Goal: Check status: Check status

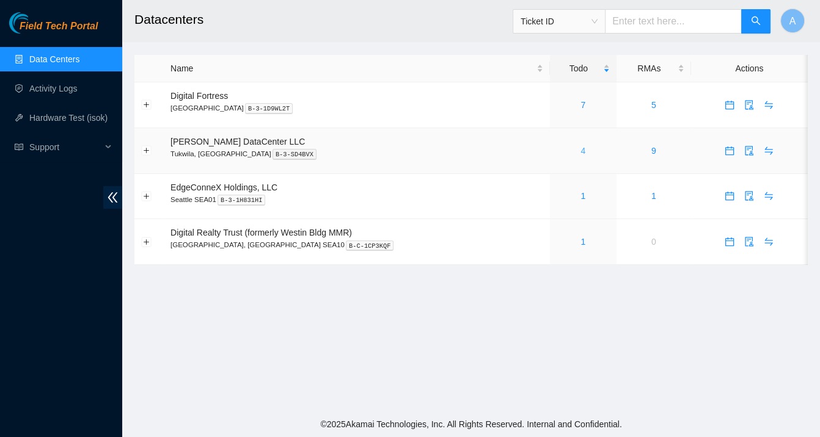
click at [580, 152] on link "4" at bounding box center [582, 151] width 5 height 10
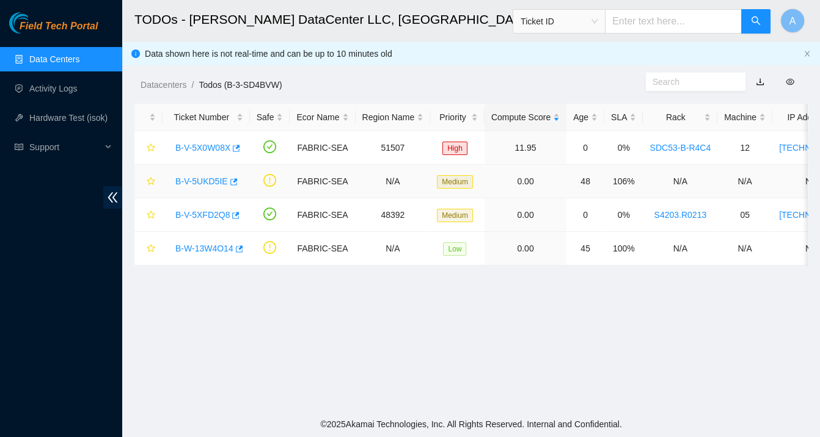
click at [200, 181] on link "B-V-5UKD5IE" at bounding box center [201, 182] width 53 height 10
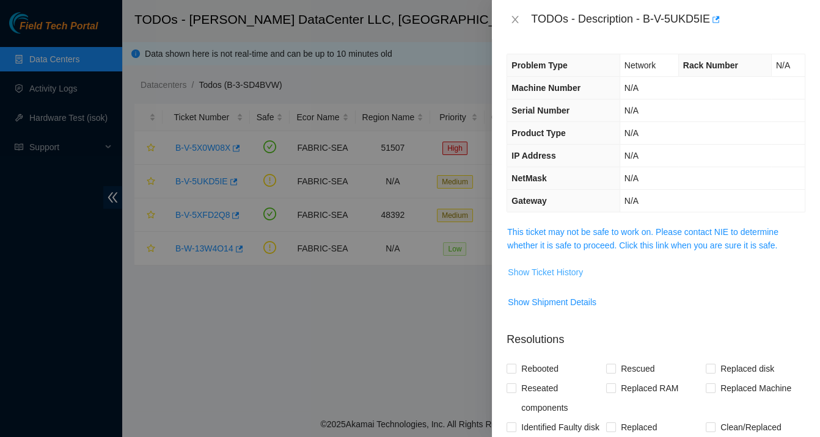
click at [550, 274] on span "Show Ticket History" at bounding box center [545, 272] width 75 height 13
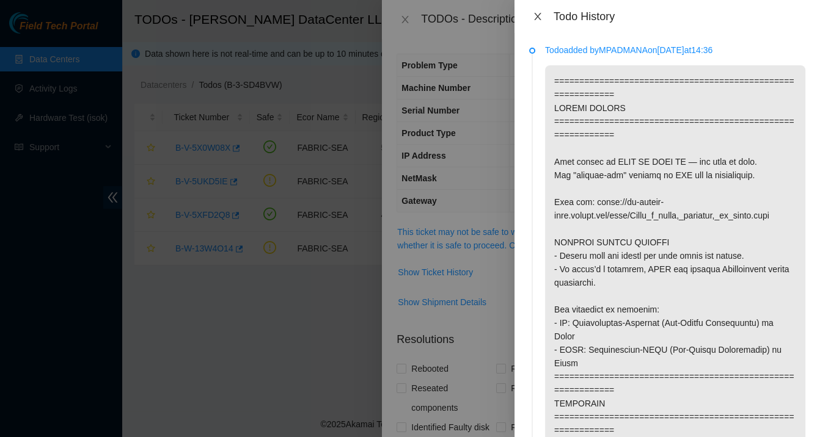
click at [536, 13] on icon "close" at bounding box center [538, 17] width 10 height 10
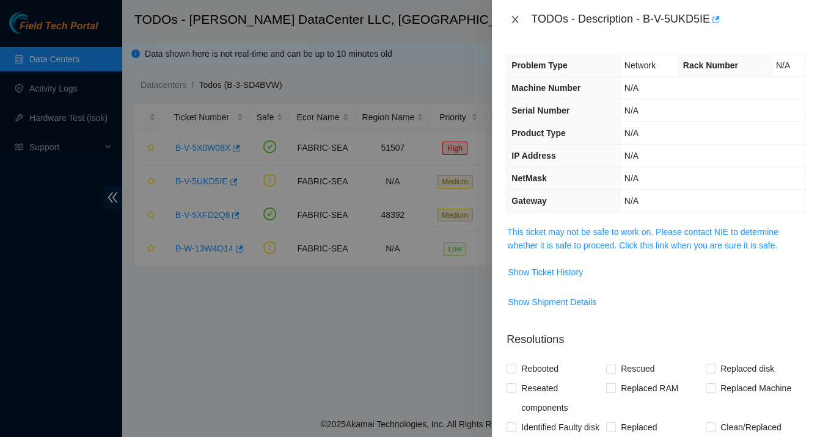
click at [506, 15] on button "Close" at bounding box center [514, 20] width 17 height 12
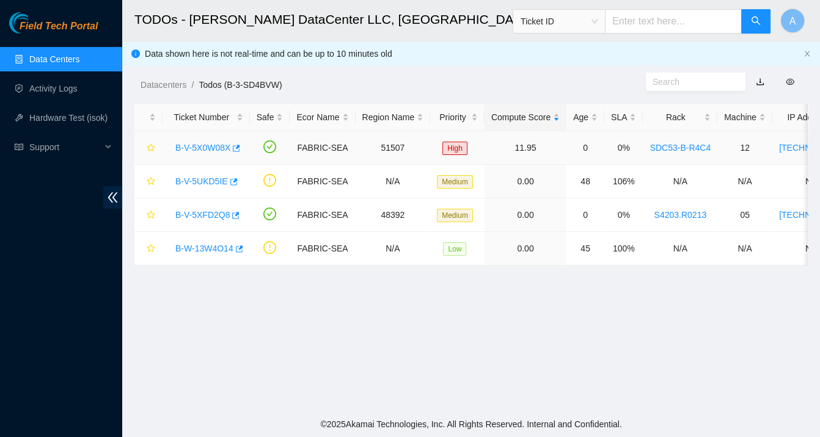
click at [213, 151] on link "B-V-5X0W08X" at bounding box center [202, 148] width 55 height 10
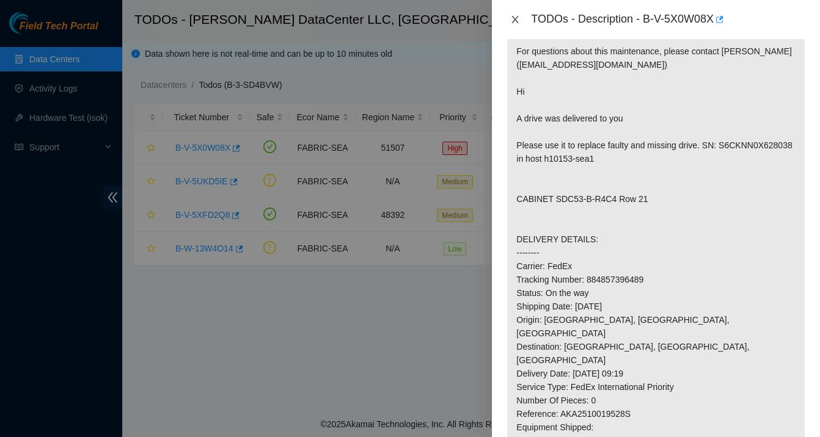
click at [514, 19] on icon "close" at bounding box center [515, 19] width 7 height 7
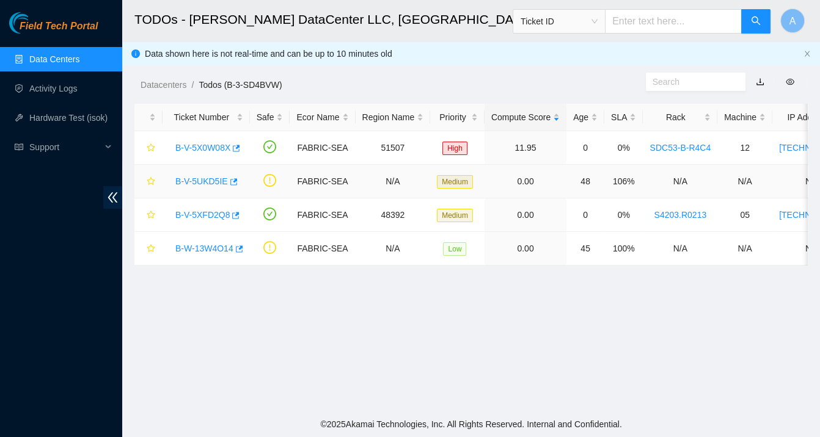
scroll to position [230, 0]
click at [216, 184] on link "B-V-5UKD5IE" at bounding box center [201, 182] width 53 height 10
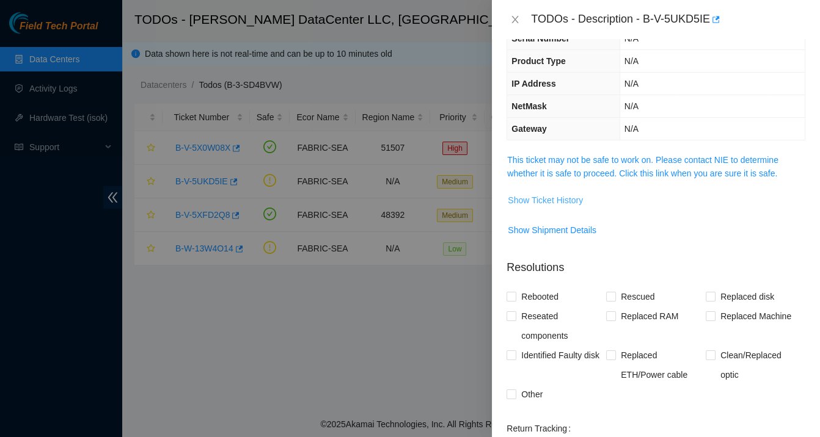
scroll to position [0, 0]
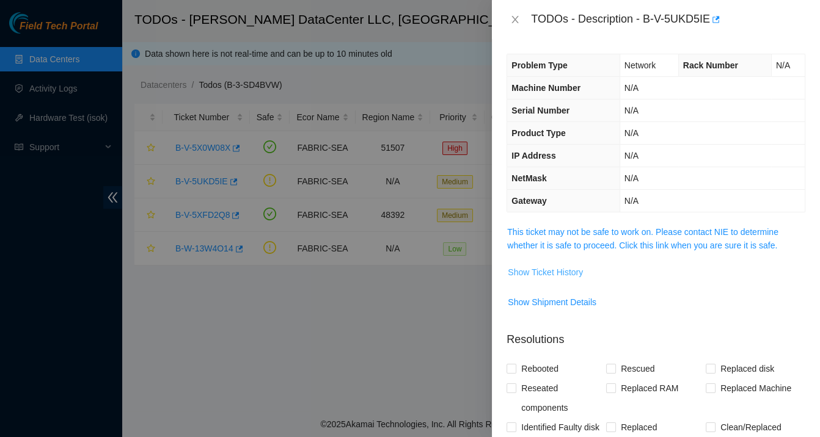
click at [561, 269] on span "Show Ticket History" at bounding box center [545, 272] width 75 height 13
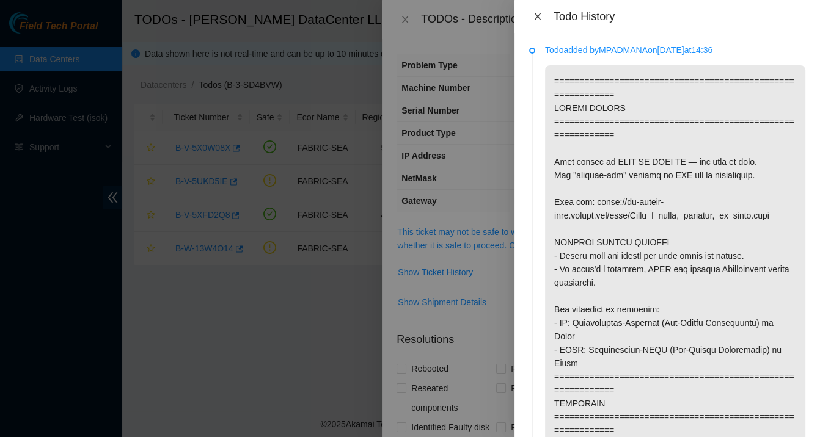
click at [533, 15] on icon "close" at bounding box center [538, 17] width 10 height 10
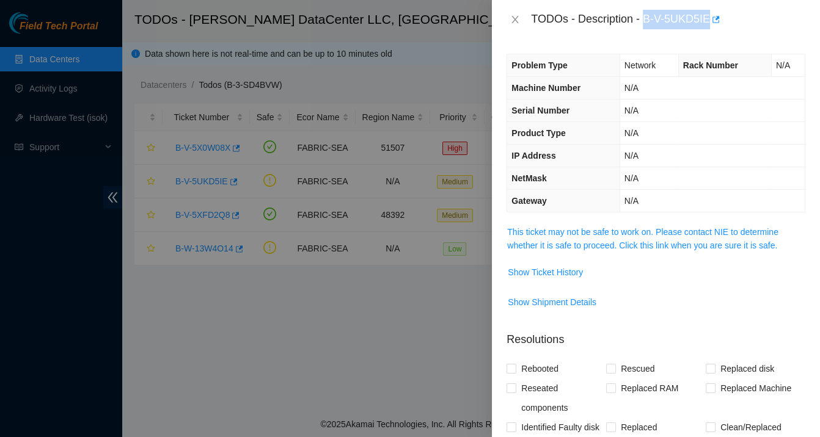
drag, startPoint x: 646, startPoint y: 18, endPoint x: 713, endPoint y: 20, distance: 67.2
click at [713, 20] on div "TODOs - Description - B-V-5UKD5IE" at bounding box center [668, 20] width 274 height 20
copy div "B-V-5UKD5IE"
click at [514, 21] on icon "close" at bounding box center [515, 20] width 10 height 10
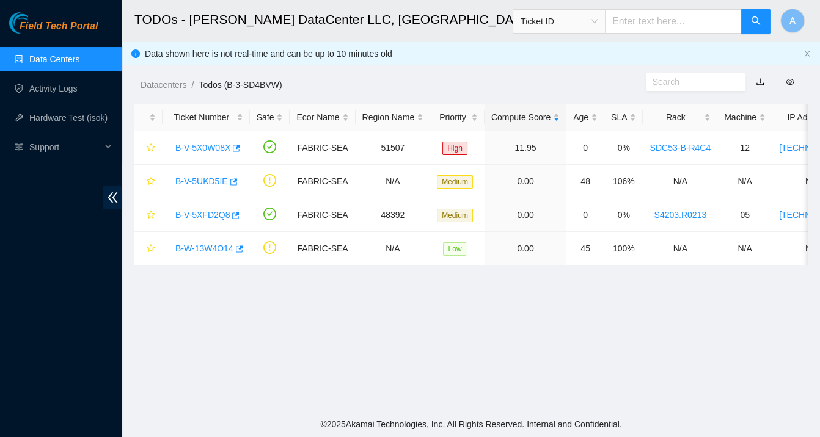
click at [283, 335] on main "TODOs - Sabey DataCenter LLC, Tukwila, WA Ticket ID A Data shown here is not re…" at bounding box center [471, 206] width 698 height 412
drag, startPoint x: 175, startPoint y: 180, endPoint x: 222, endPoint y: 184, distance: 47.8
click at [222, 184] on link "B-V-5UKD5IE" at bounding box center [201, 182] width 53 height 10
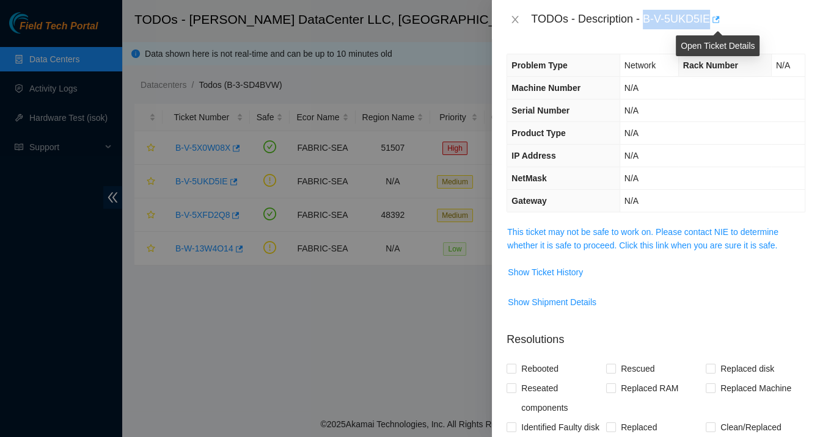
drag, startPoint x: 646, startPoint y: 20, endPoint x: 714, endPoint y: 24, distance: 68.0
click at [715, 26] on div "TODOs - Description - B-V-5UKD5IE" at bounding box center [668, 20] width 274 height 20
copy div "B-V-5UKD5IE"
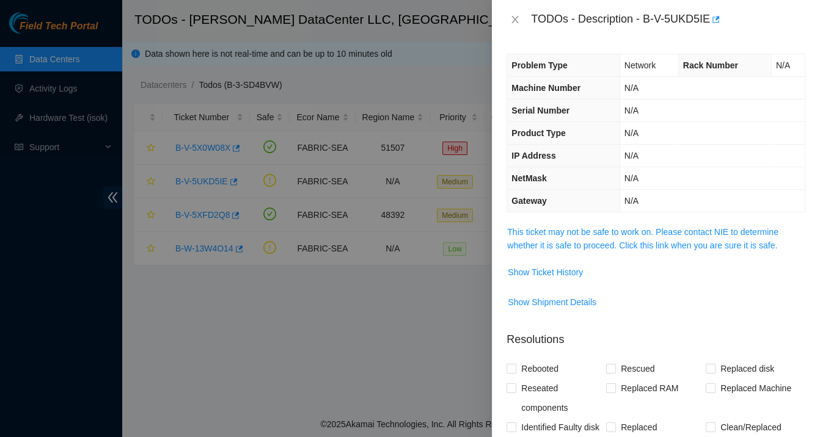
click at [760, 296] on span "Show Shipment Details" at bounding box center [655, 303] width 297 height 20
